Goal: Find contact information: Find contact information

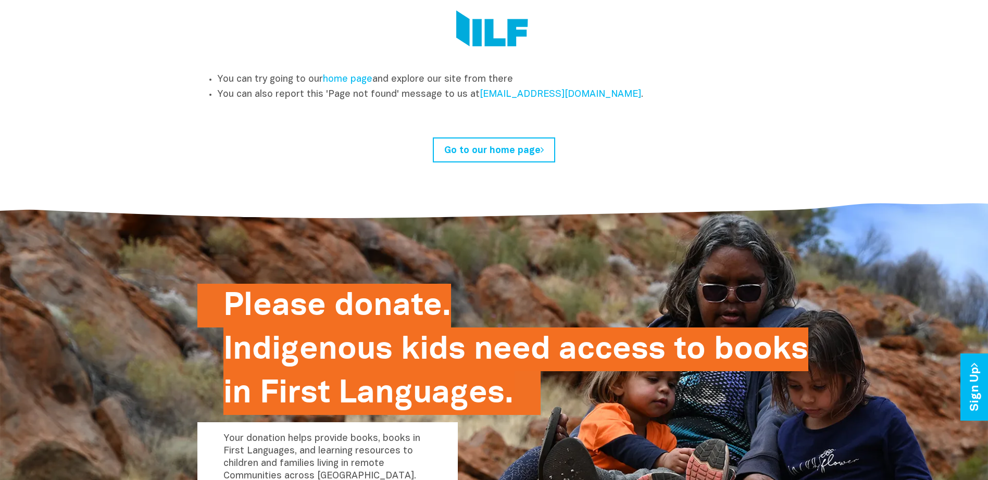
scroll to position [260, 0]
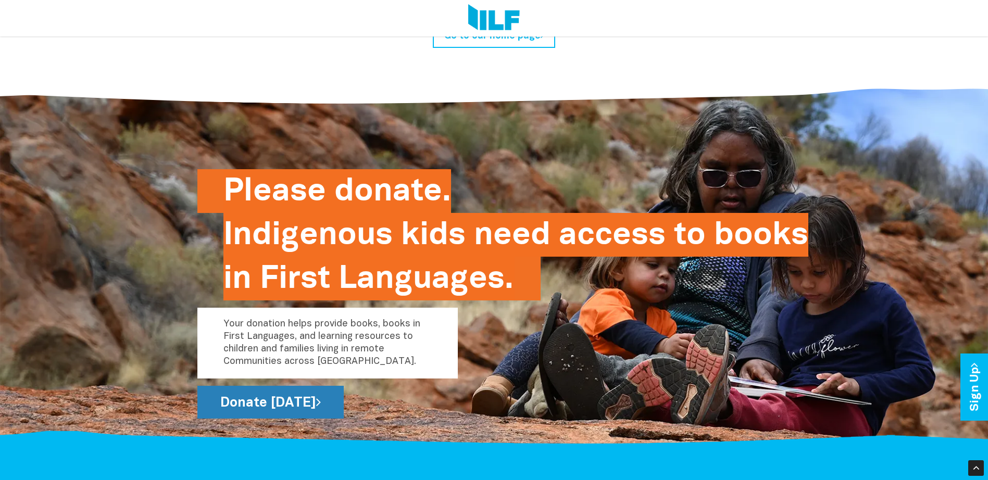
click at [295, 394] on link "Donate [DATE]" at bounding box center [270, 402] width 146 height 33
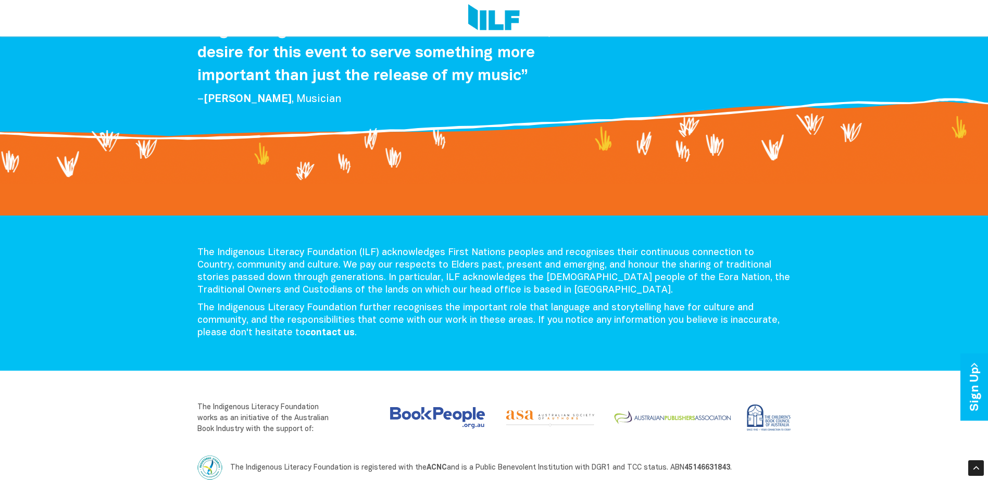
scroll to position [803, 0]
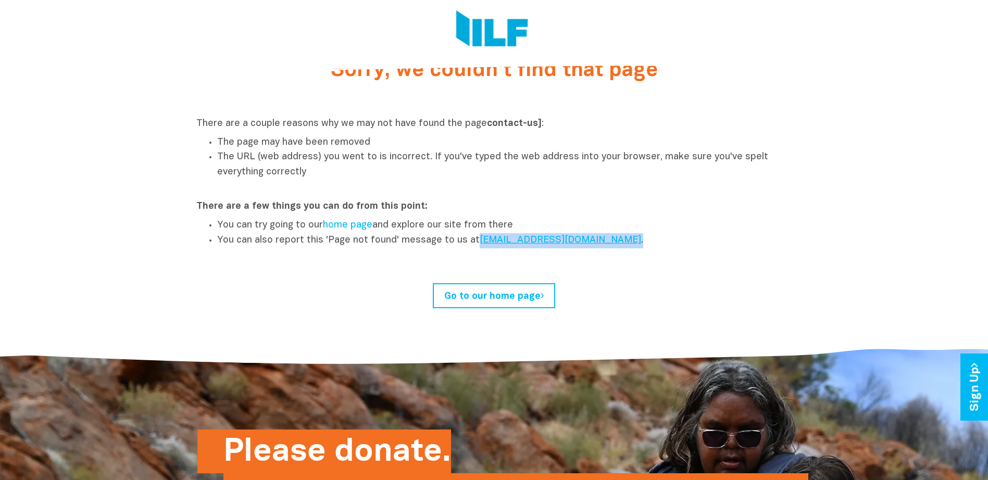
drag, startPoint x: 541, startPoint y: 240, endPoint x: 473, endPoint y: 242, distance: 68.8
click at [473, 242] on li "You can also report this 'Page not found' message to us at [EMAIL_ADDRESS][DOMA…" at bounding box center [504, 240] width 575 height 15
copy li "[EMAIL_ADDRESS][DOMAIN_NAME] ."
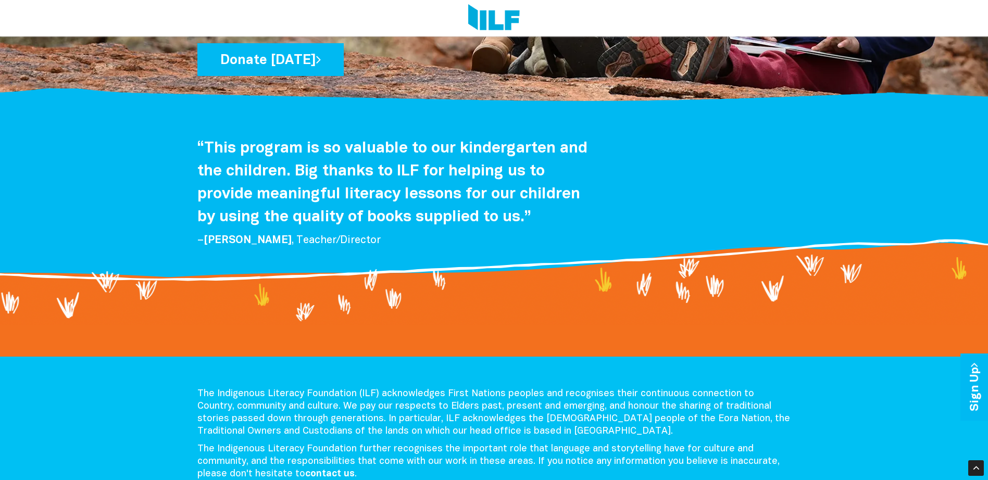
scroll to position [521, 0]
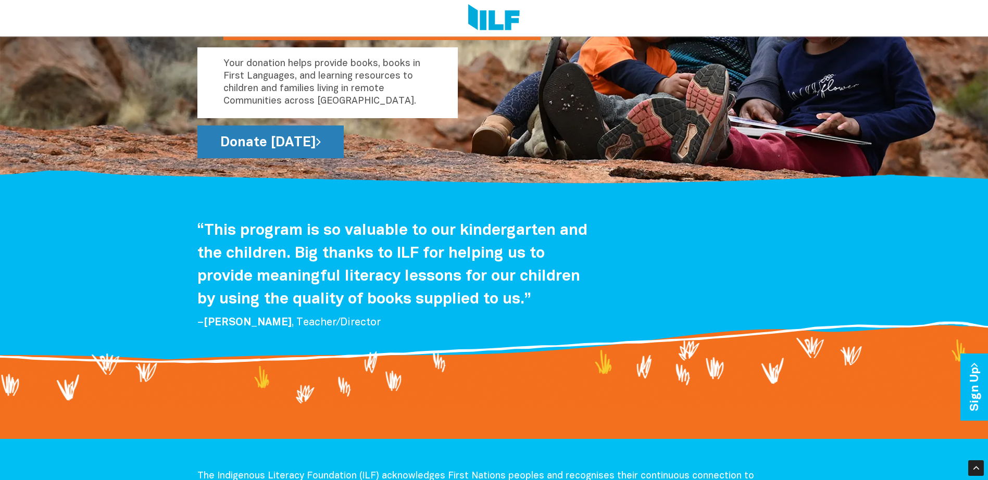
click at [228, 135] on link "Donate [DATE]" at bounding box center [270, 142] width 146 height 33
